Goal: Participate in discussion: Engage in conversation with other users on a specific topic

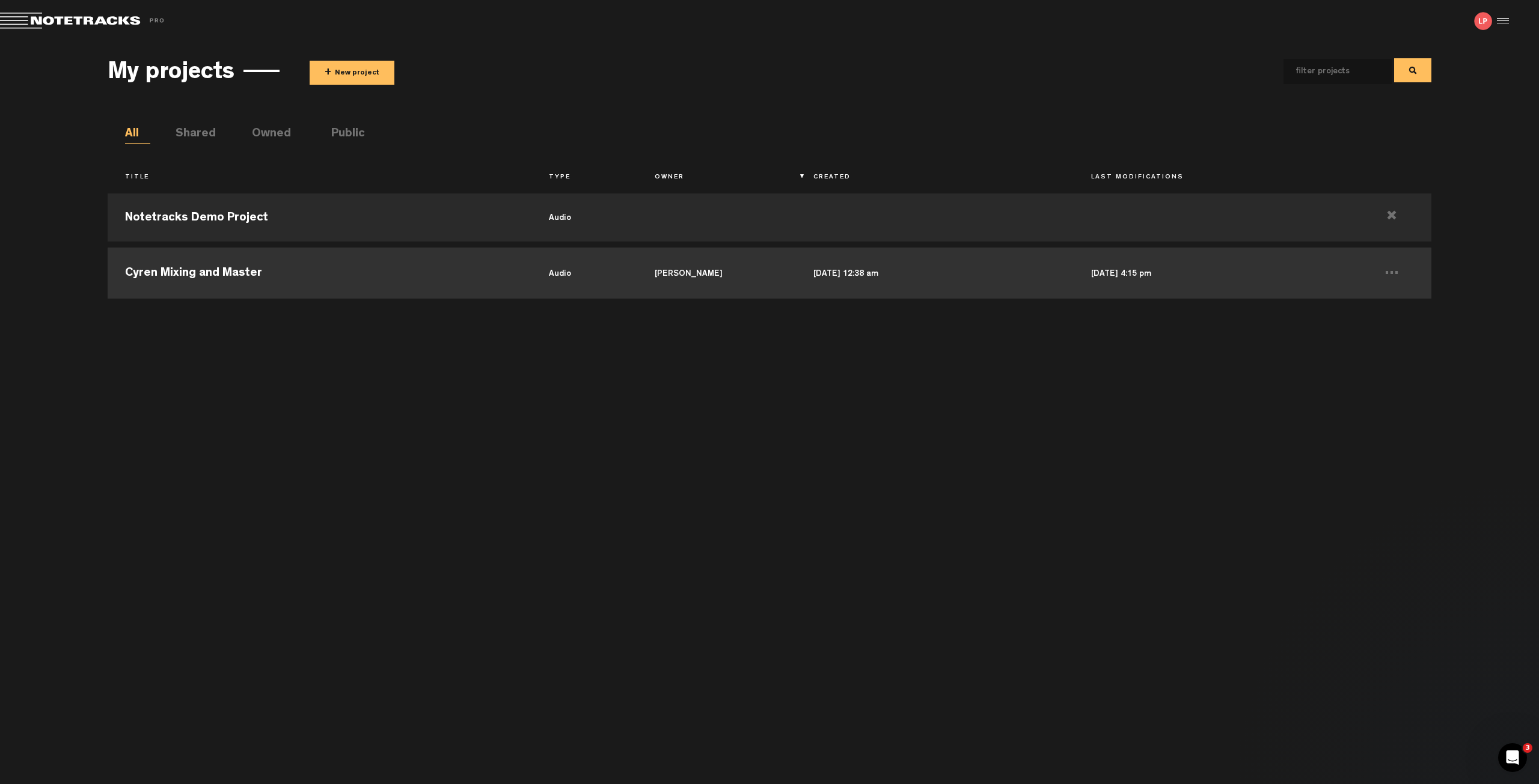
click at [422, 267] on td "Cyren Mixing and Master" at bounding box center [320, 271] width 424 height 54
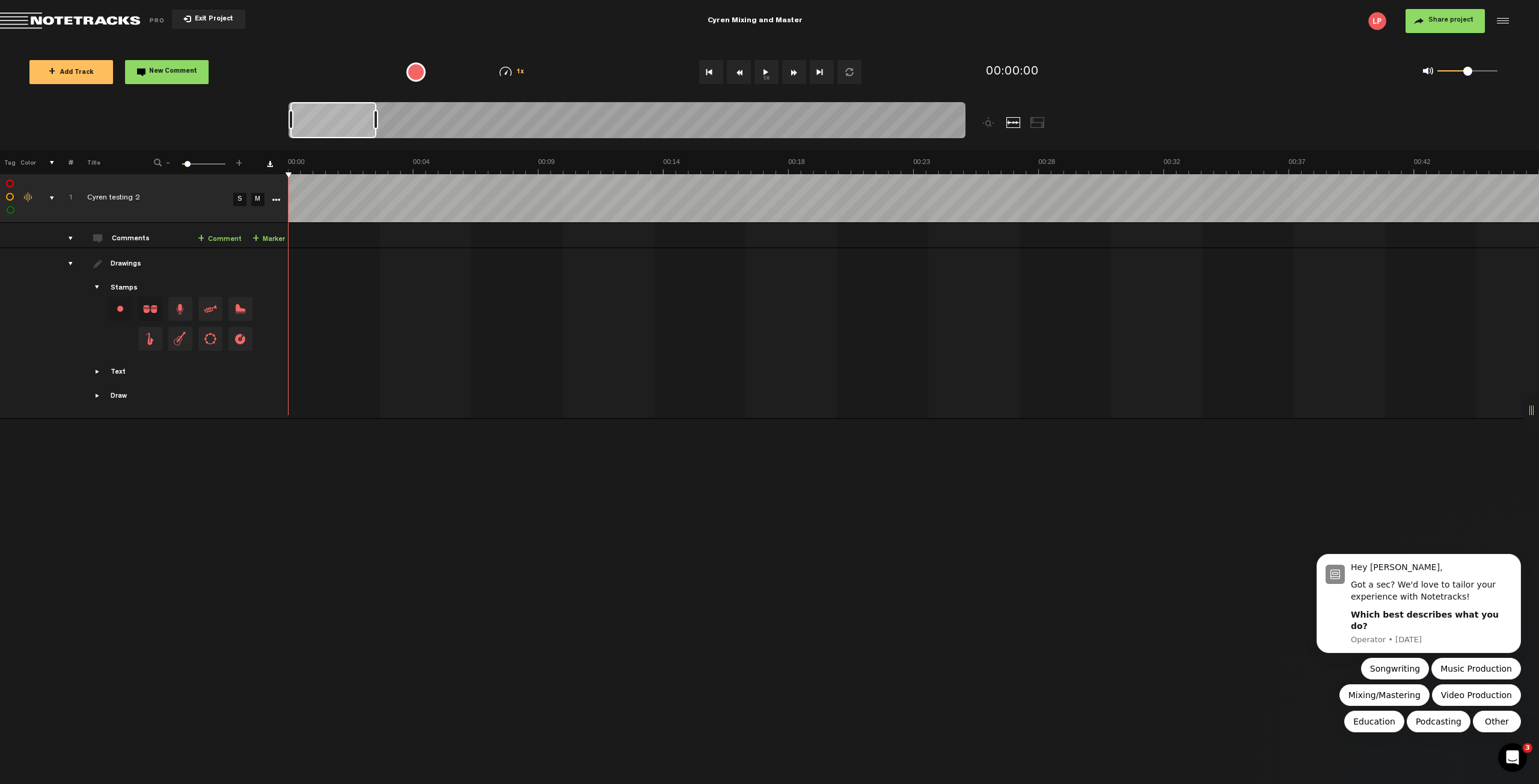
click at [274, 200] on icon "More" at bounding box center [276, 200] width 9 height 9
click at [296, 355] on span "Delete" at bounding box center [299, 352] width 27 height 10
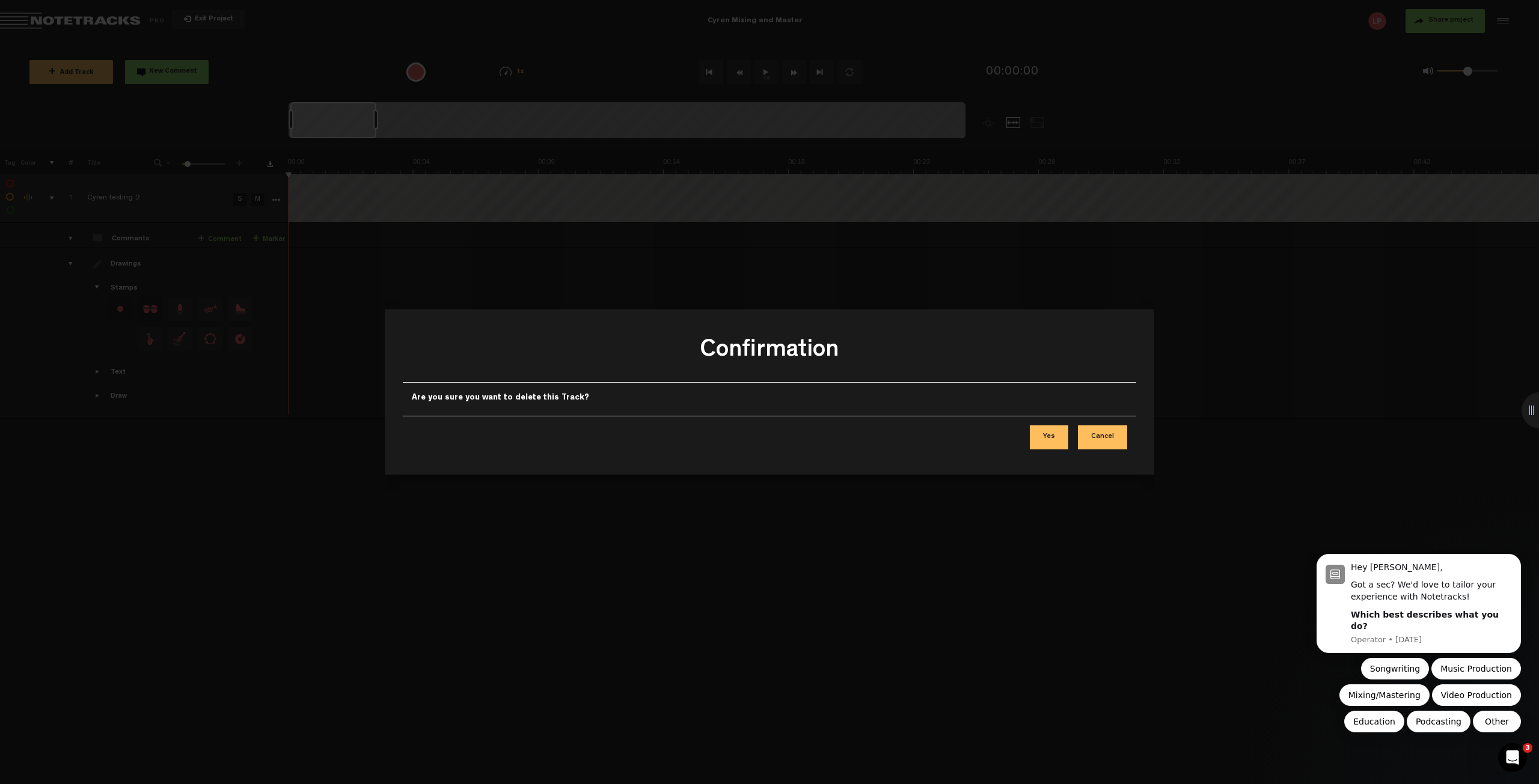
click at [1065, 436] on button "Yes" at bounding box center [1049, 437] width 38 height 24
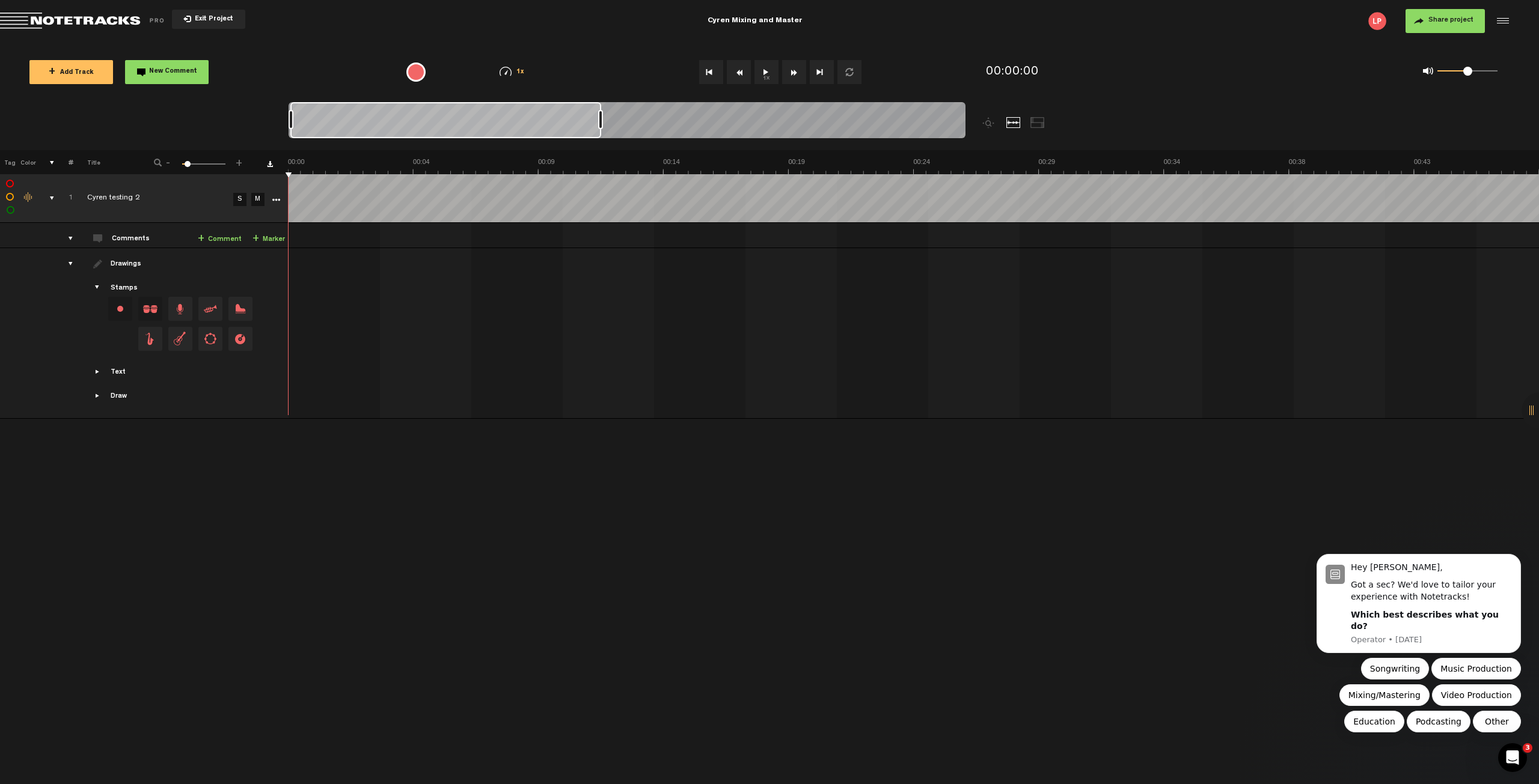
click at [603, 136] on div at bounding box center [627, 122] width 677 height 40
drag, startPoint x: 603, startPoint y: 121, endPoint x: 704, endPoint y: 126, distance: 101.1
click at [704, 126] on div at bounding box center [705, 119] width 5 height 19
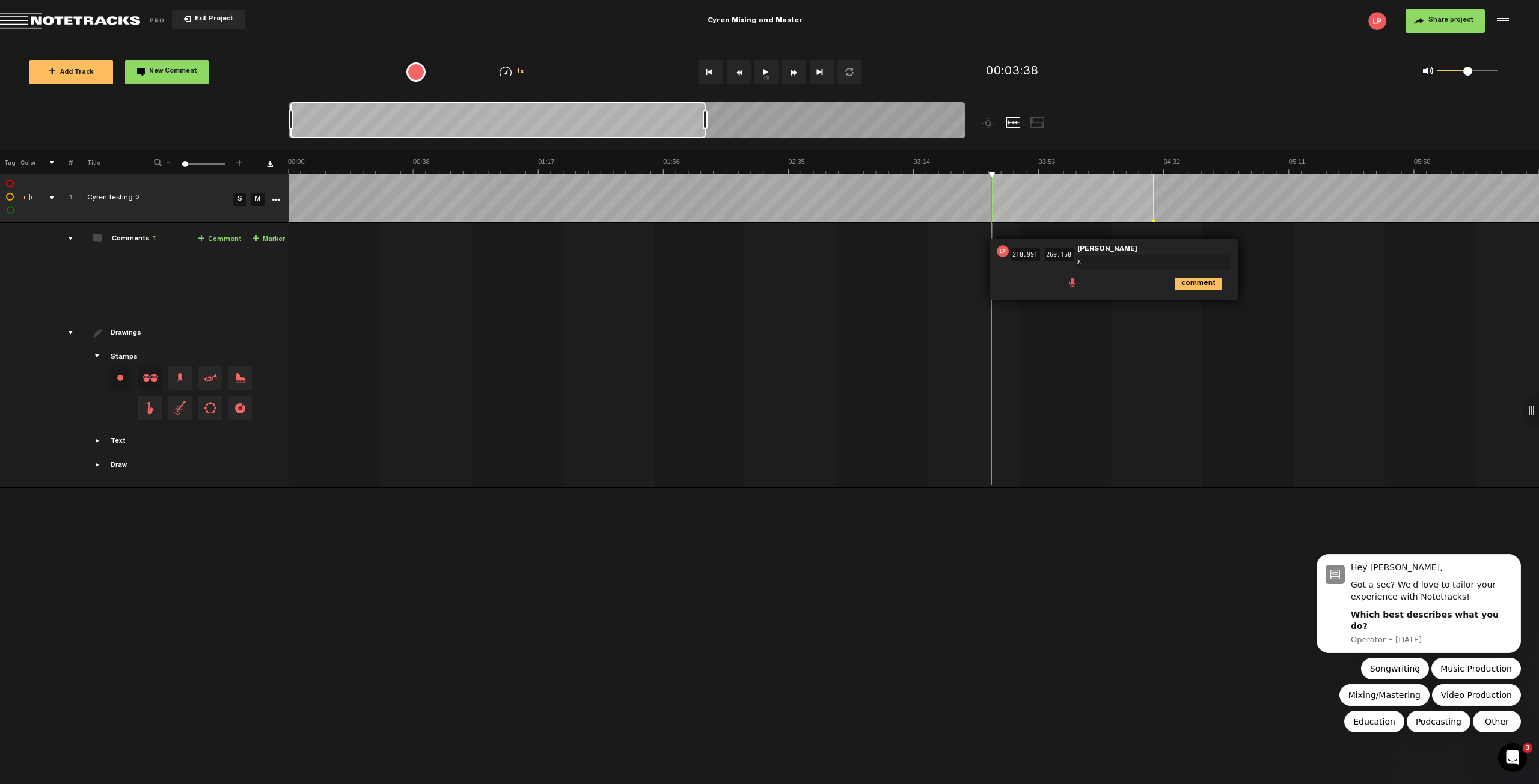
type textarea "g"
click at [1149, 283] on icon "comment" at bounding box center [1199, 283] width 47 height 12
click at [1149, 250] on span "Delete comment" at bounding box center [1266, 252] width 14 height 9
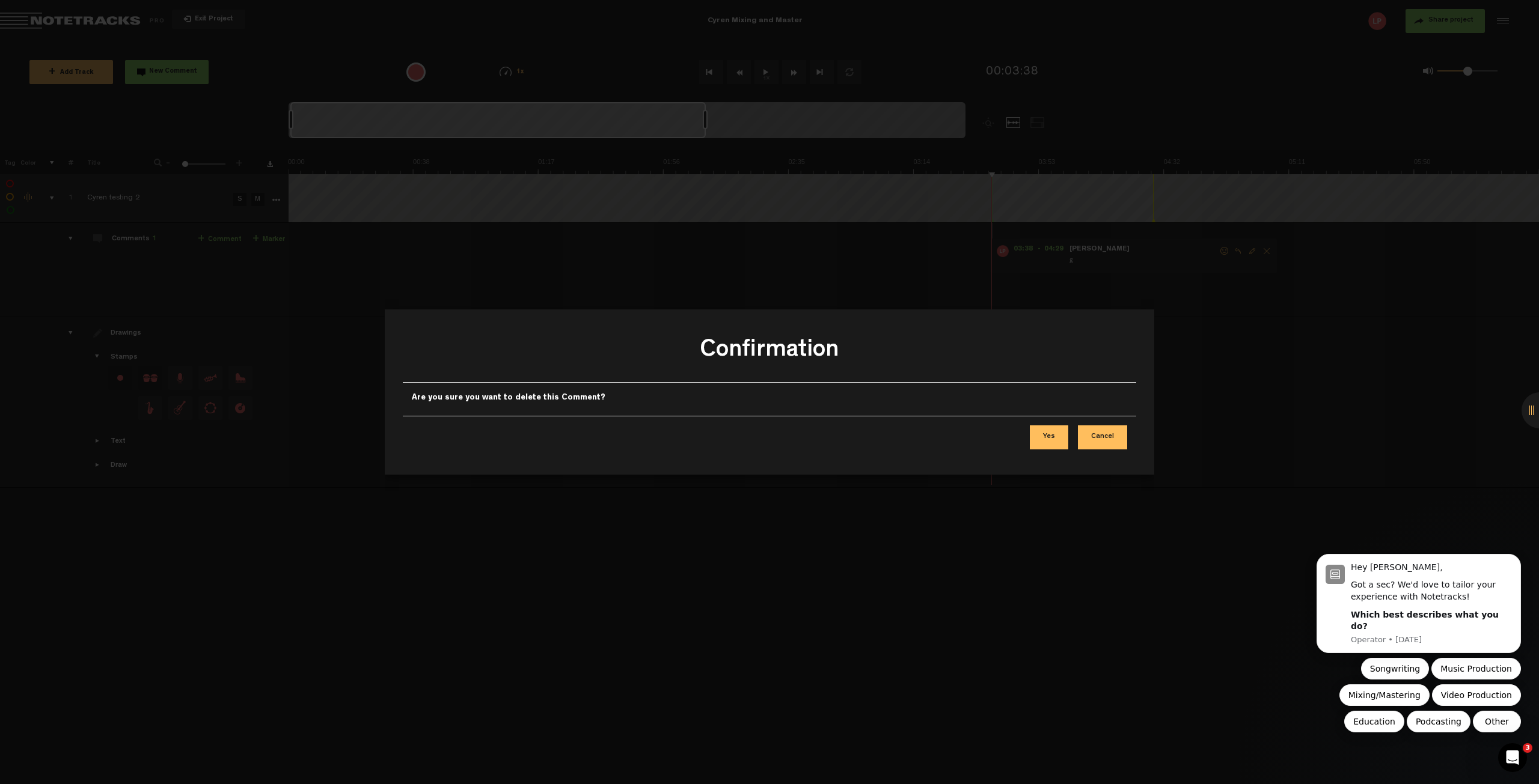
click at [1052, 428] on button "Yes" at bounding box center [1049, 437] width 38 height 24
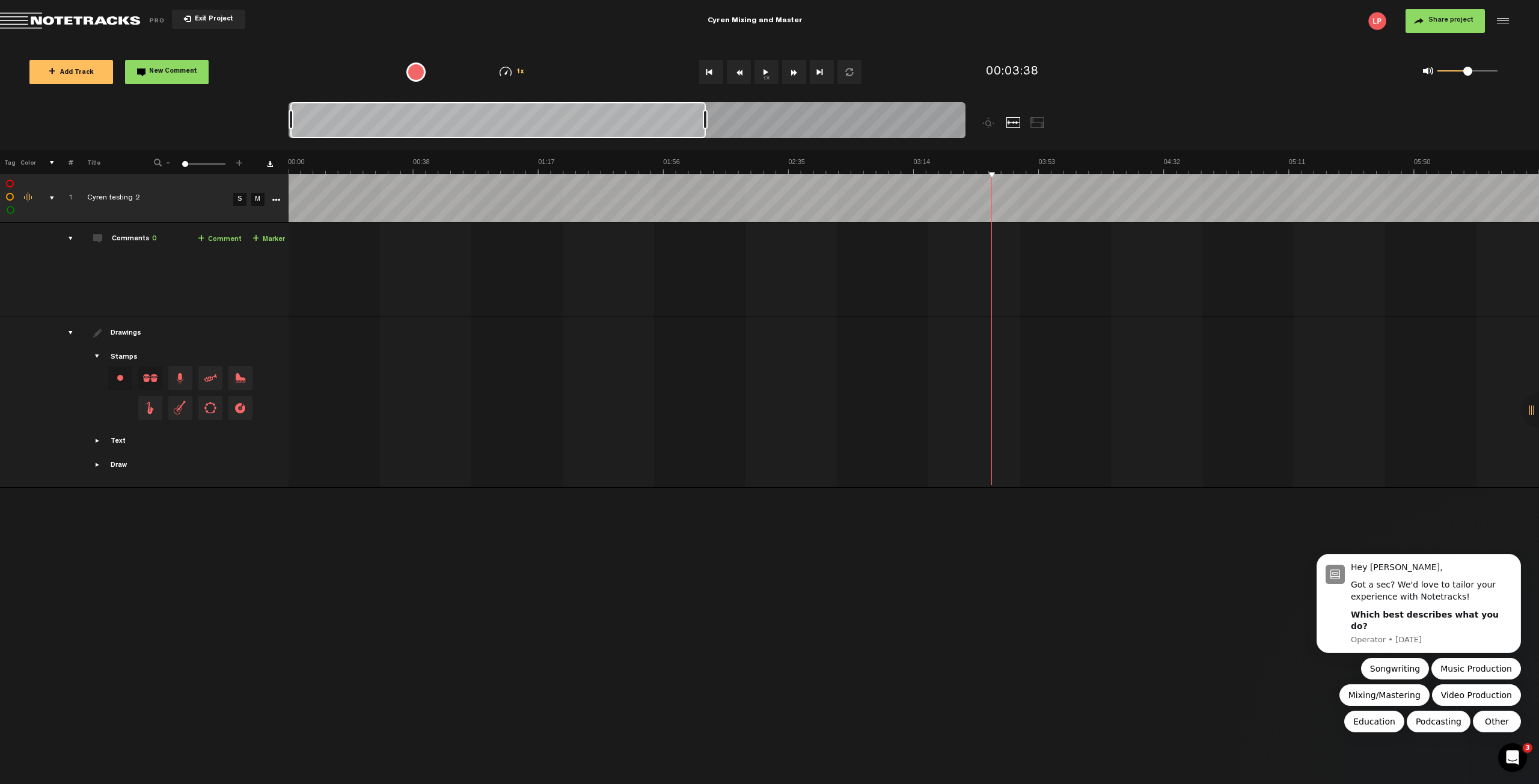
click at [941, 173] on img at bounding box center [913, 165] width 1251 height 17
click at [763, 69] on button "1x" at bounding box center [766, 72] width 24 height 24
click at [763, 71] on button "1x" at bounding box center [766, 72] width 24 height 24
type textarea "double check bass"
click at [1129, 281] on icon "comment" at bounding box center [1136, 283] width 47 height 12
